Goal: Transaction & Acquisition: Purchase product/service

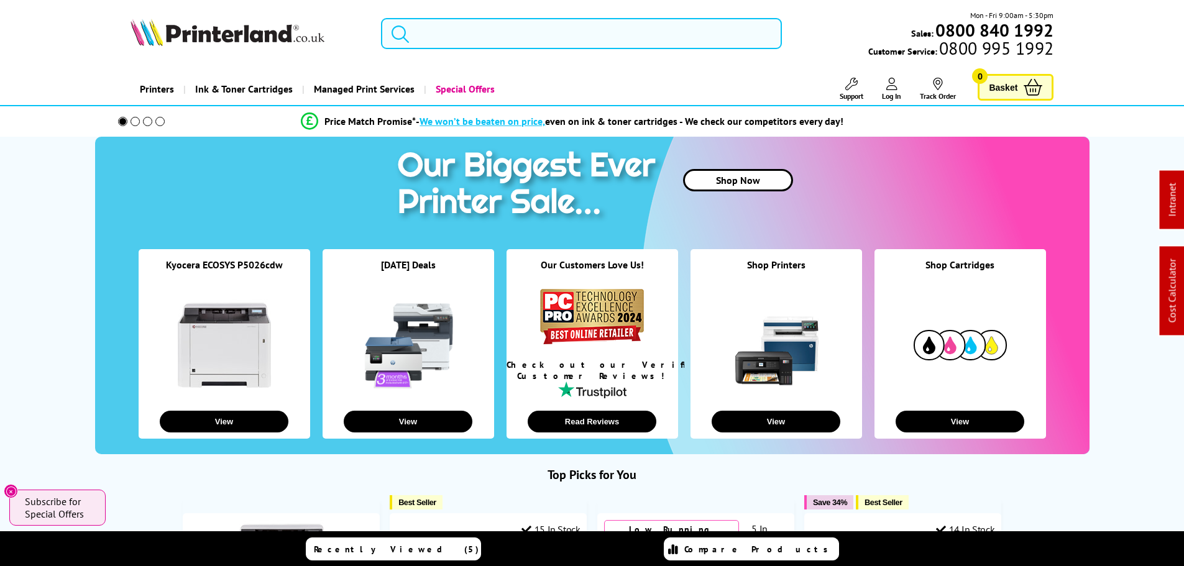
click at [461, 36] on input "search" at bounding box center [581, 33] width 401 height 31
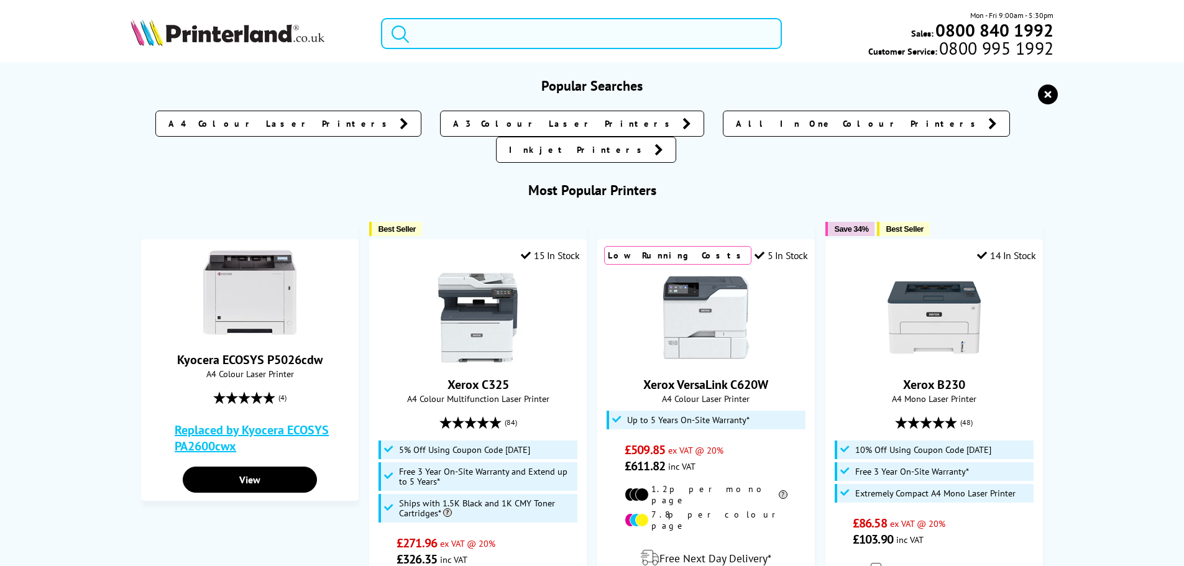
click at [456, 28] on input "search" at bounding box center [581, 33] width 401 height 31
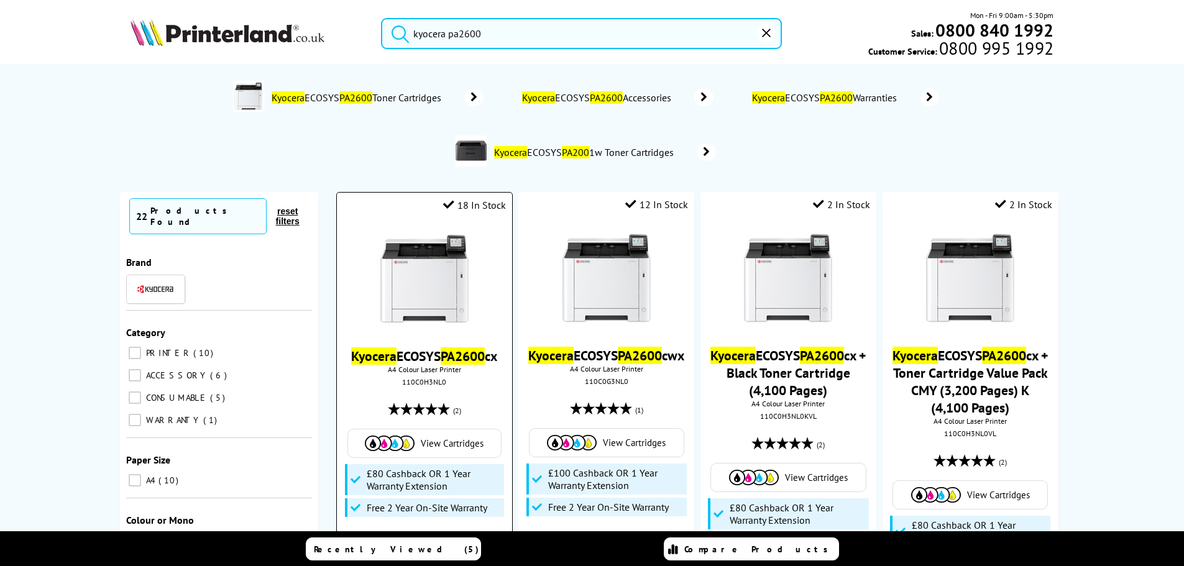
type input "kyocera pa2600"
drag, startPoint x: 410, startPoint y: 249, endPoint x: 410, endPoint y: 238, distance: 10.6
click at [410, 249] on img at bounding box center [424, 279] width 93 height 93
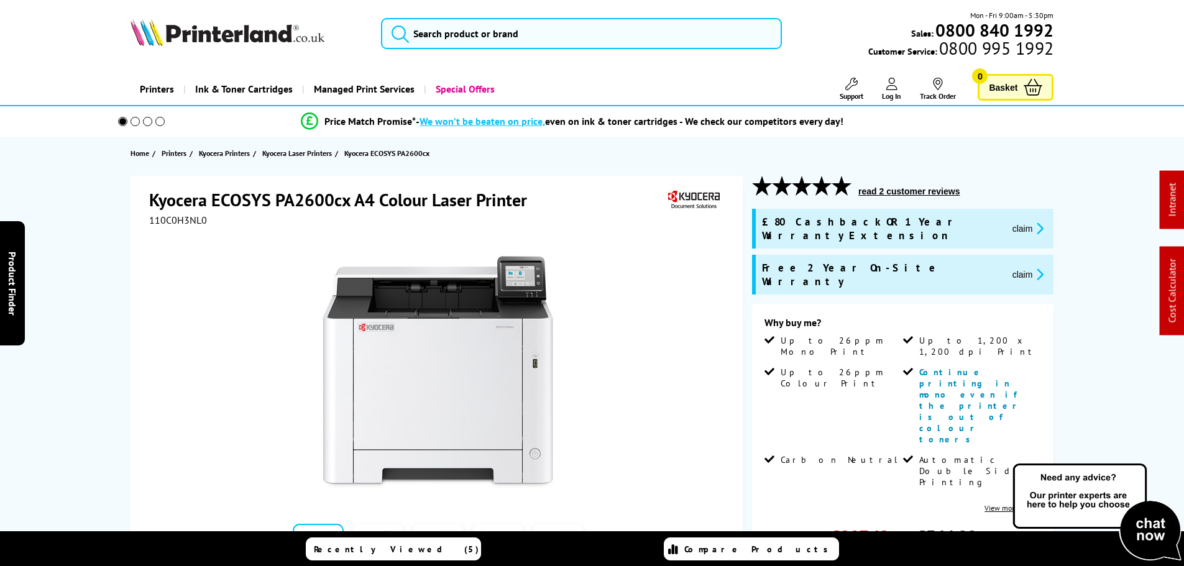
click at [1009, 222] on button "claim" at bounding box center [1028, 228] width 39 height 14
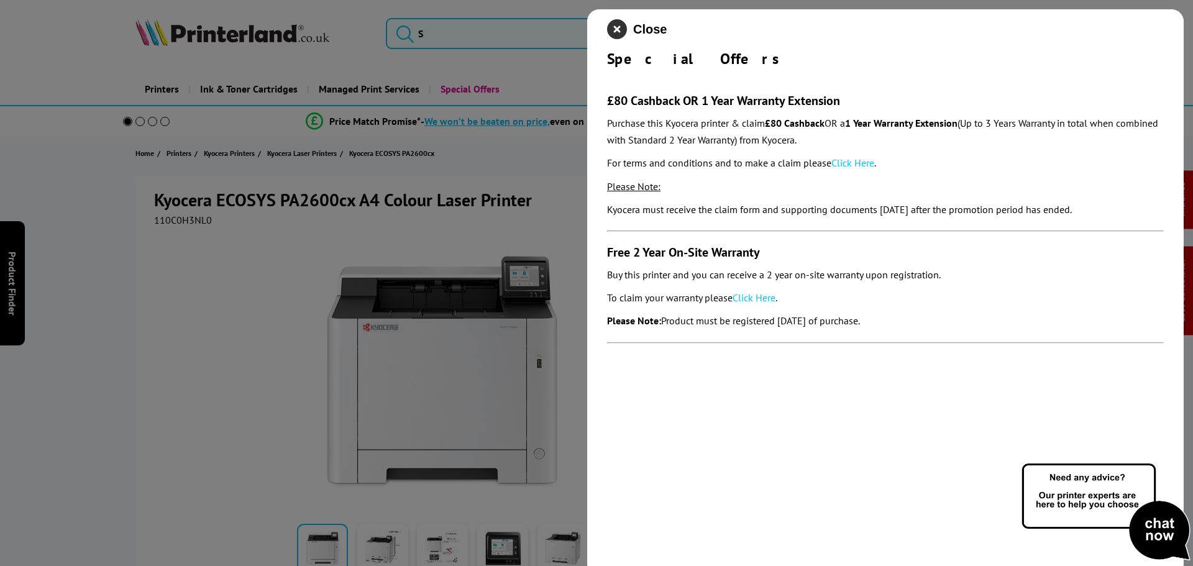
click at [619, 31] on icon "close modal" at bounding box center [617, 29] width 20 height 20
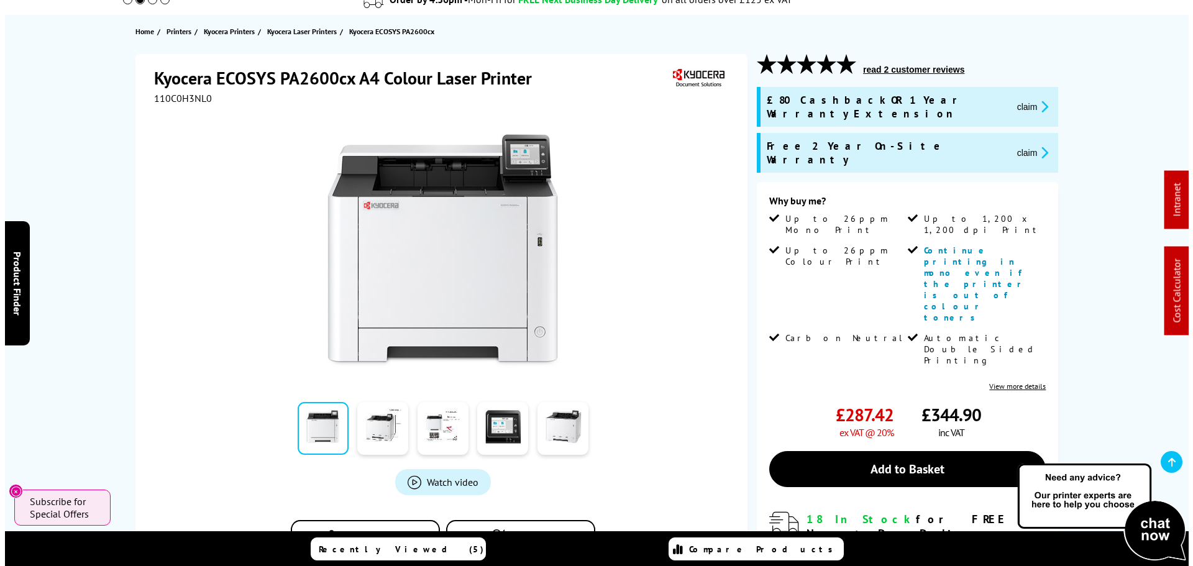
scroll to position [124, 0]
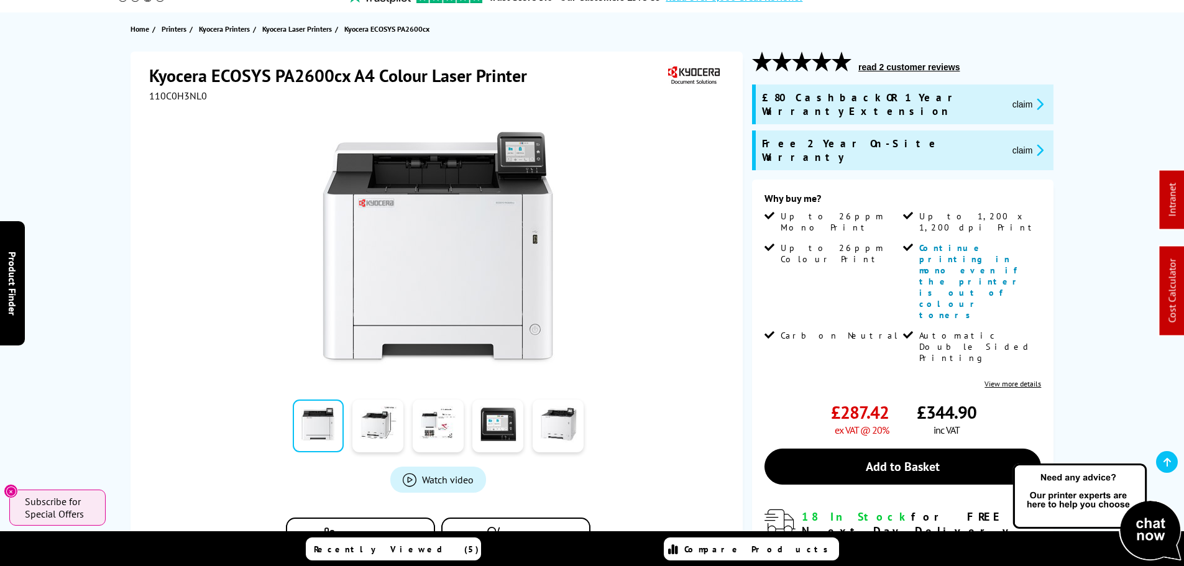
click at [1009, 143] on button "claim" at bounding box center [1028, 150] width 39 height 14
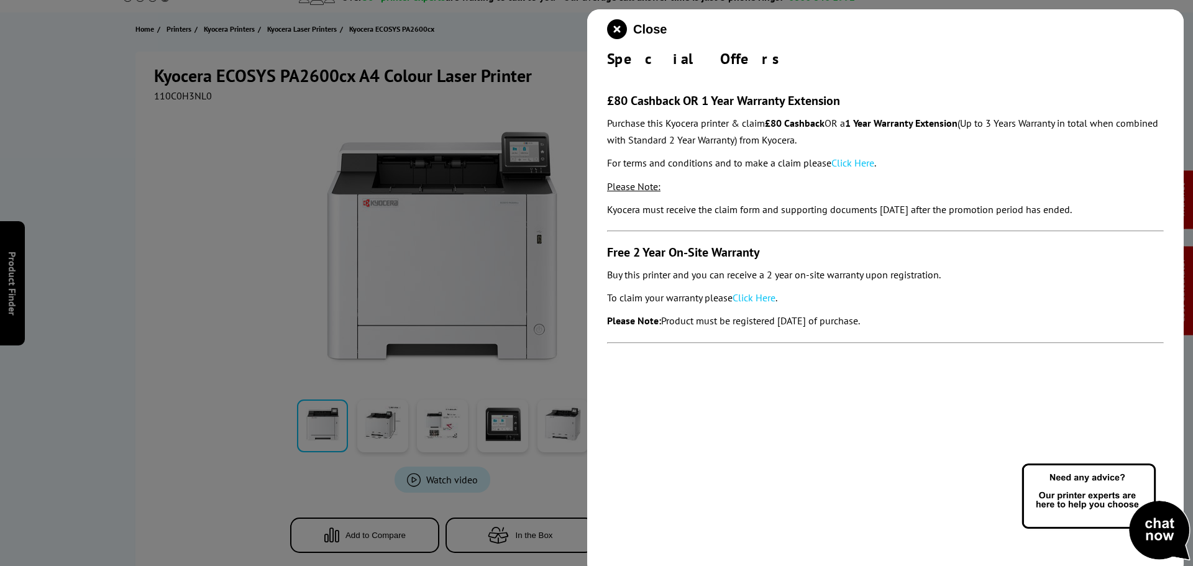
click at [763, 298] on link "Click Here" at bounding box center [754, 298] width 43 height 12
click at [862, 161] on link "Click Here" at bounding box center [853, 163] width 43 height 12
